Goal: Transaction & Acquisition: Book appointment/travel/reservation

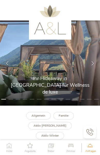
click at [98, 60] on div at bounding box center [92, 63] width 15 height 15
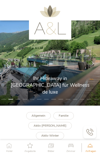
click at [94, 65] on div at bounding box center [92, 63] width 15 height 15
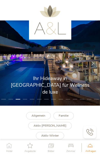
click at [93, 65] on div at bounding box center [92, 63] width 15 height 15
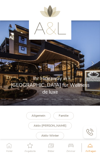
click at [94, 65] on div at bounding box center [92, 63] width 15 height 15
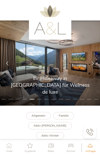
click at [91, 65] on div at bounding box center [92, 63] width 15 height 15
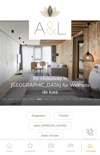
click at [92, 63] on icon at bounding box center [93, 63] width 4 height 4
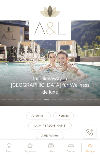
click at [94, 63] on icon at bounding box center [93, 63] width 4 height 4
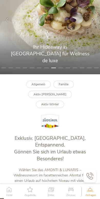
scroll to position [58, 0]
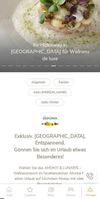
click at [66, 83] on b "Familie" at bounding box center [64, 82] width 10 height 4
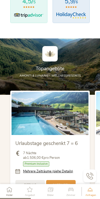
scroll to position [423, 0]
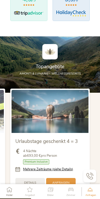
click at [50, 162] on link "Mehrere Zeiträume (siehe Details)" at bounding box center [48, 169] width 50 height 5
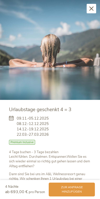
scroll to position [0, 0]
click at [92, 8] on icon at bounding box center [91, 8] width 4 height 4
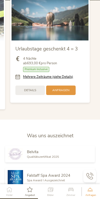
scroll to position [516, 0]
